Goal: Find specific page/section: Find specific page/section

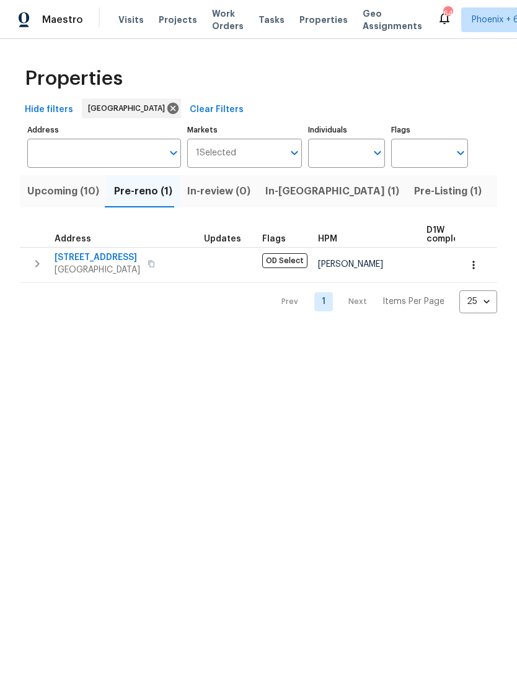
click at [349, 151] on input "Individuals" at bounding box center [337, 153] width 58 height 29
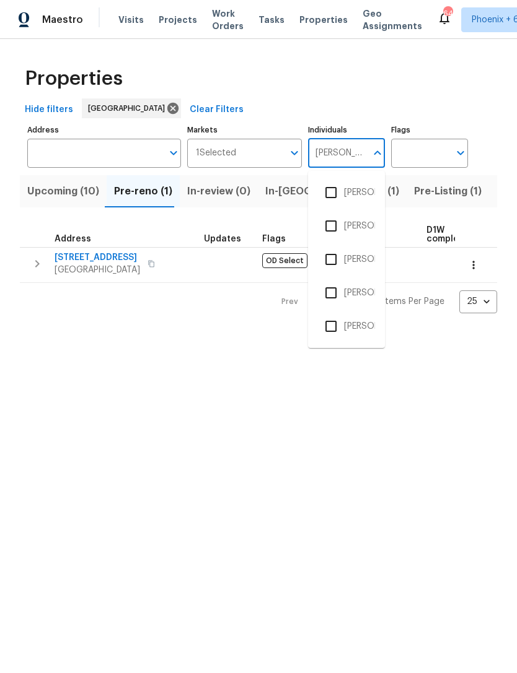
type input "[PERSON_NAME]"
click at [341, 191] on input "checkbox" at bounding box center [331, 193] width 26 height 26
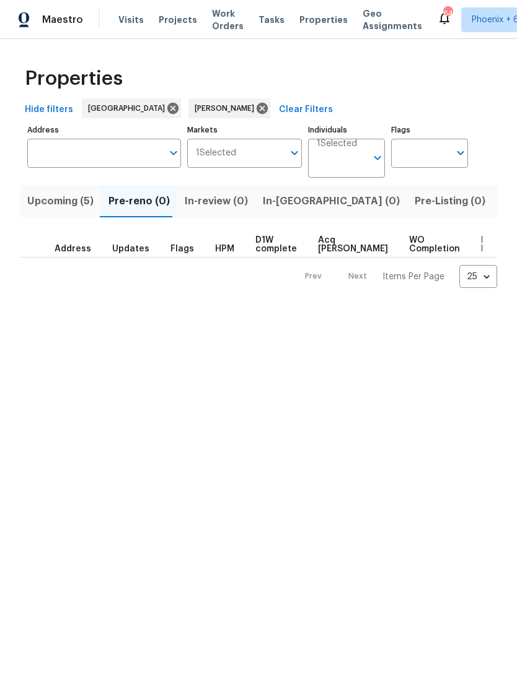
click at [500, 206] on span "Listed (13)" at bounding box center [525, 201] width 51 height 17
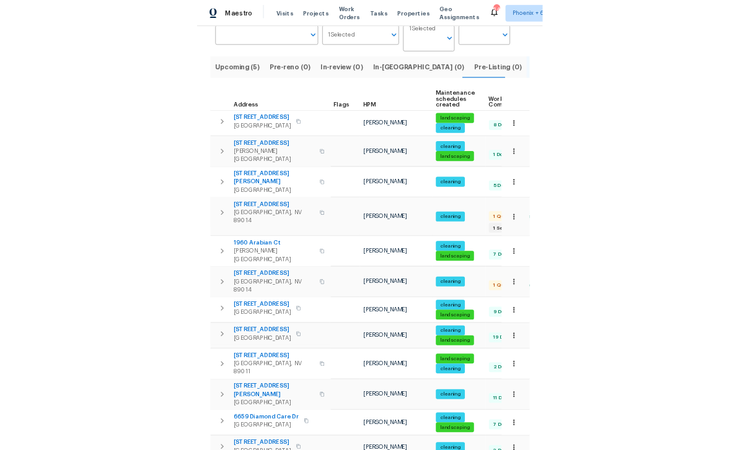
scroll to position [100, 0]
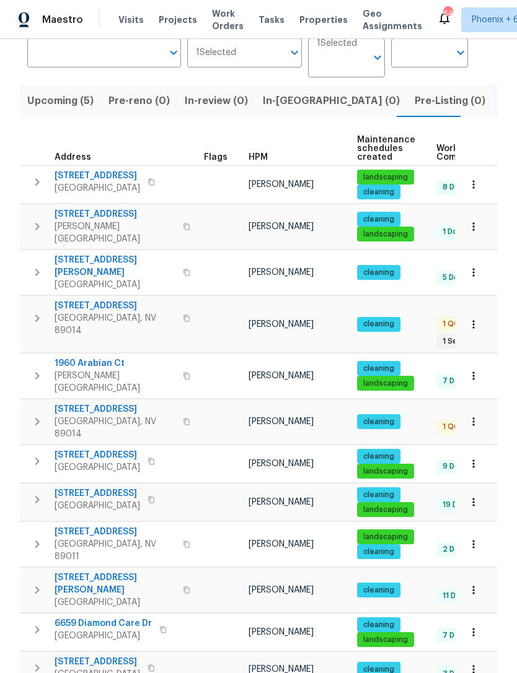
click at [473, 499] on icon "button" at bounding box center [473, 503] width 2 height 8
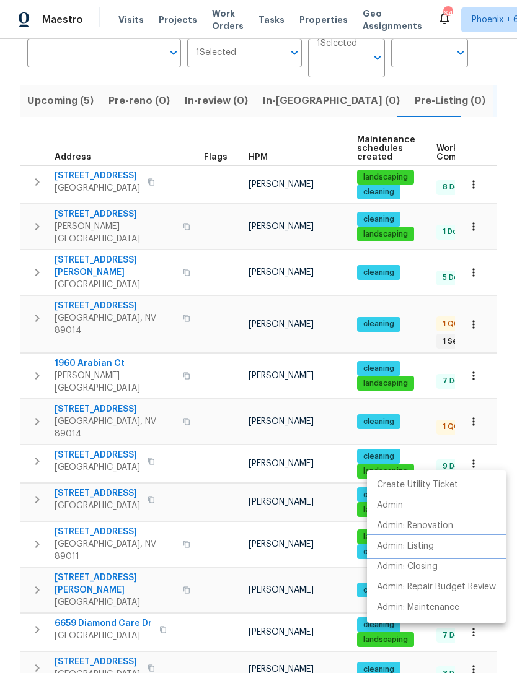
click at [413, 548] on p "Admin: Listing" at bounding box center [405, 546] width 57 height 13
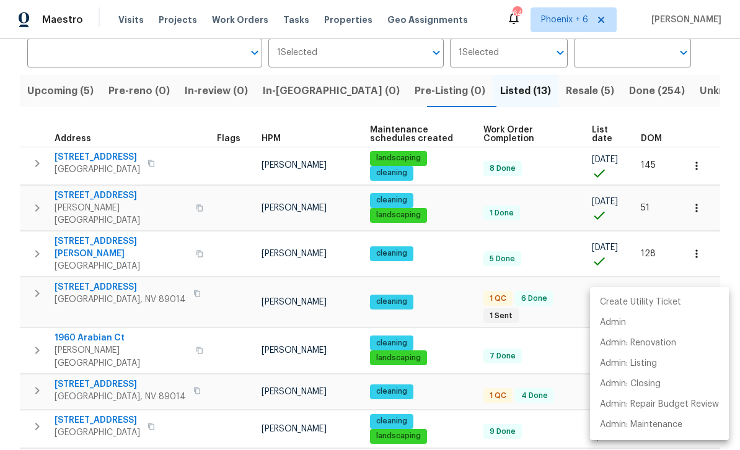
click at [72, 91] on div at bounding box center [370, 225] width 740 height 450
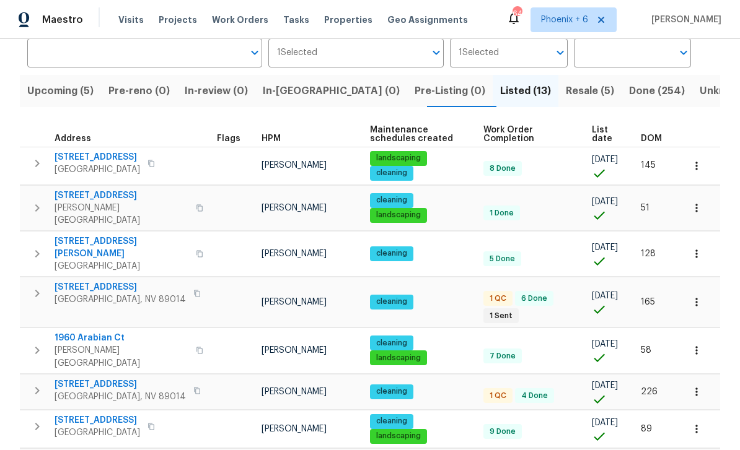
click at [51, 95] on span "Upcoming (5)" at bounding box center [60, 90] width 66 height 17
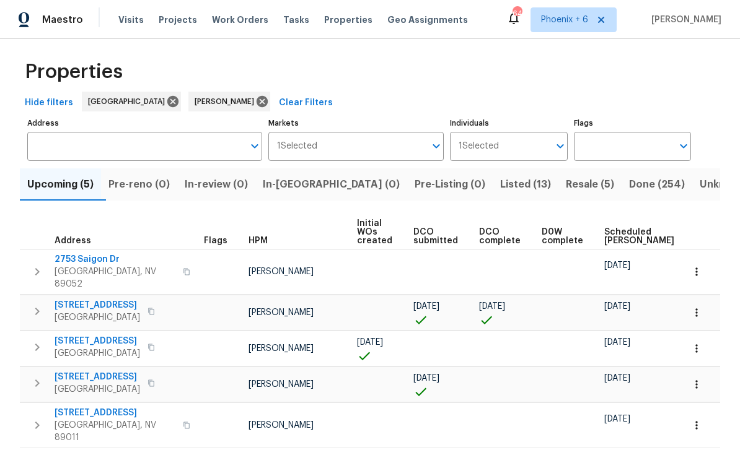
scroll to position [6, 0]
click at [84, 346] on span "[STREET_ADDRESS]" at bounding box center [98, 342] width 86 height 12
click at [516, 343] on icon "button" at bounding box center [696, 349] width 12 height 12
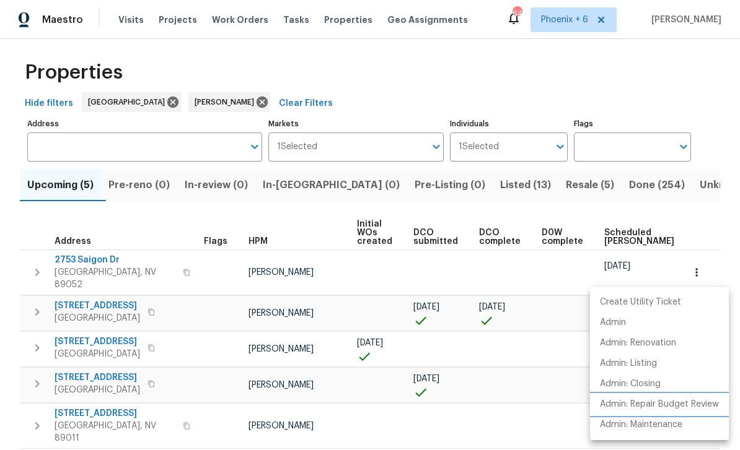
click at [516, 406] on p "Admin: Repair Budget Review" at bounding box center [659, 404] width 119 height 13
click at [250, 25] on div at bounding box center [370, 225] width 740 height 450
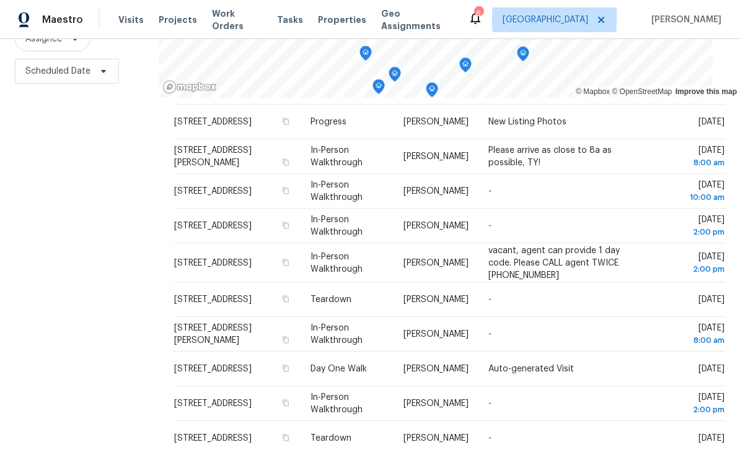
scroll to position [463, 0]
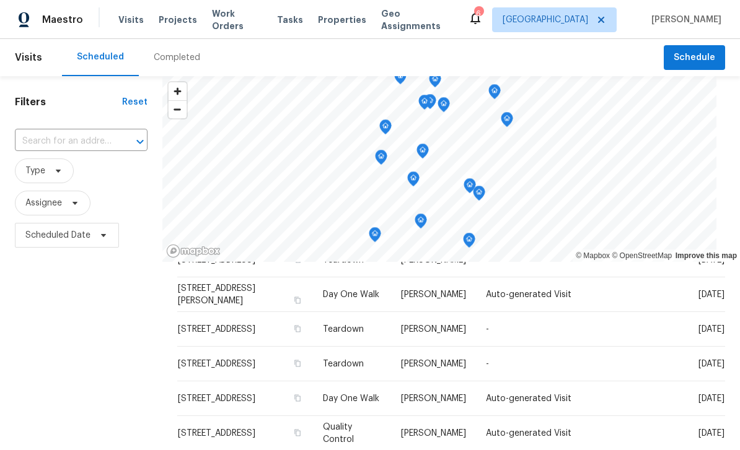
scroll to position [341, 0]
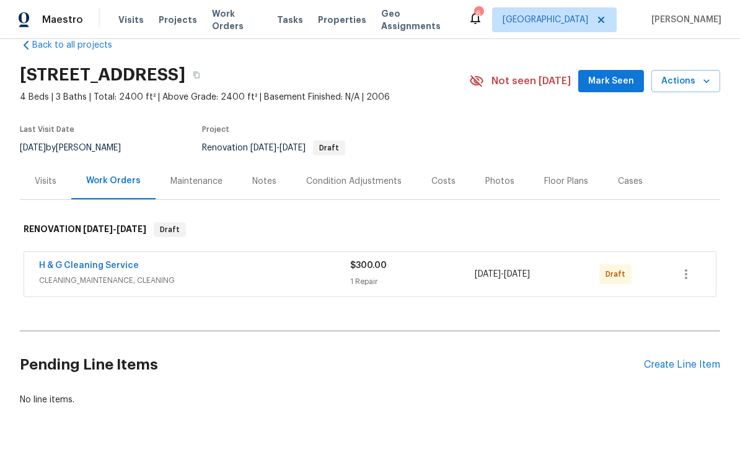
scroll to position [12, 0]
